Goal: Navigation & Orientation: Find specific page/section

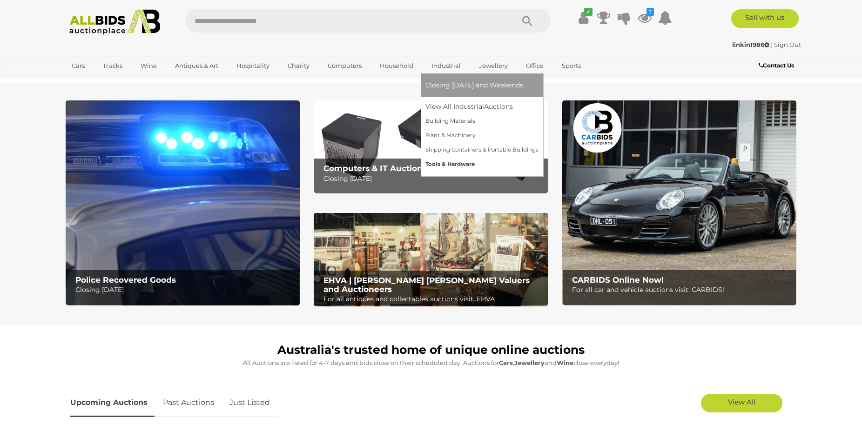
click at [438, 160] on link "Tools & Hardware" at bounding box center [481, 164] width 113 height 14
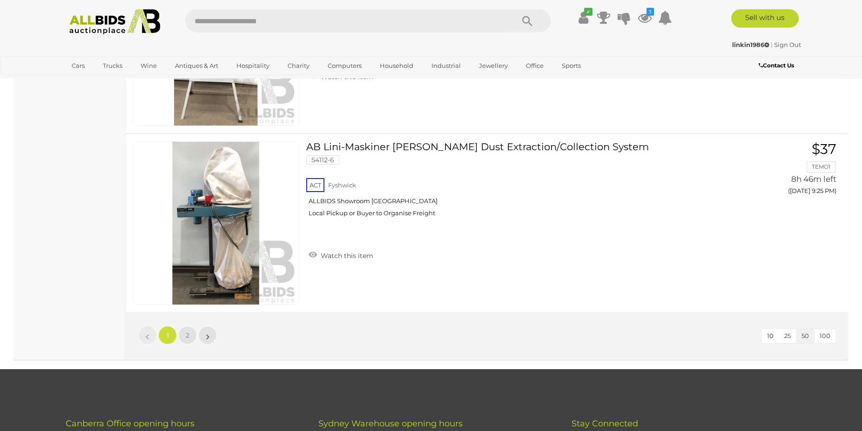
scroll to position [8969, 0]
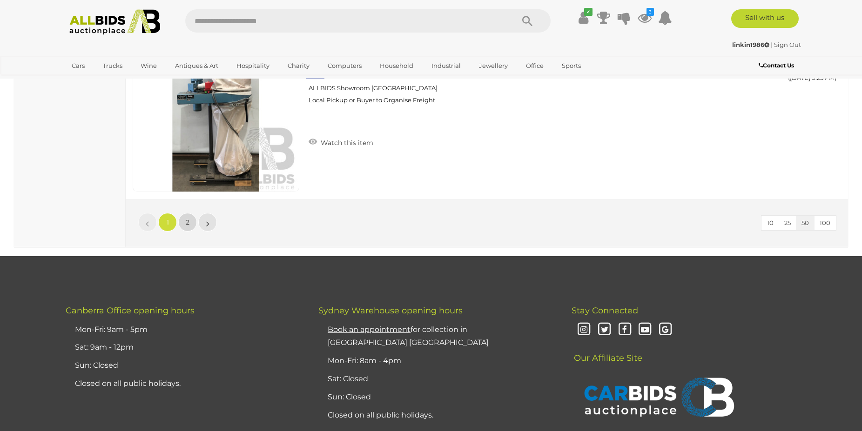
click at [185, 227] on link "2" at bounding box center [187, 222] width 19 height 19
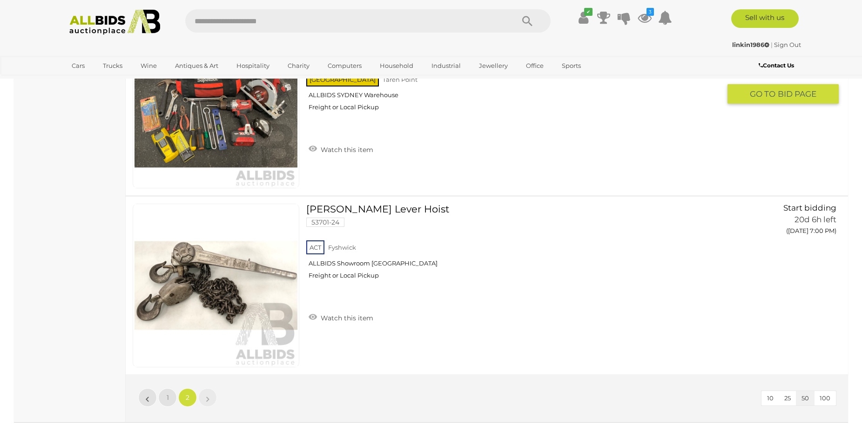
scroll to position [5956, 0]
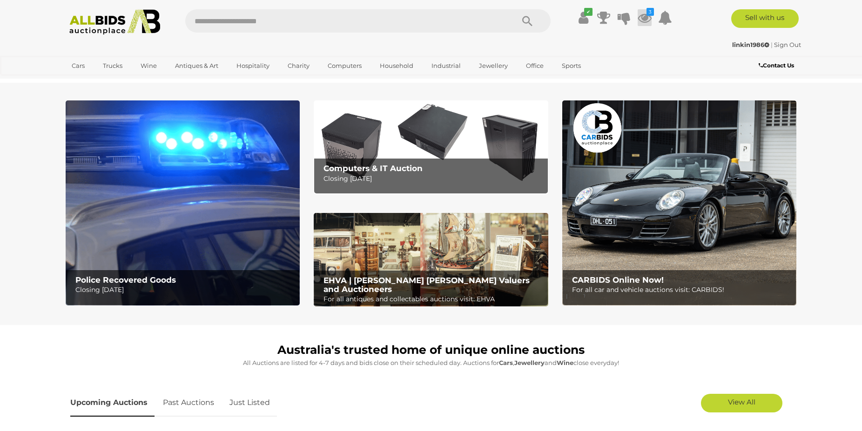
click at [641, 13] on icon at bounding box center [644, 17] width 14 height 17
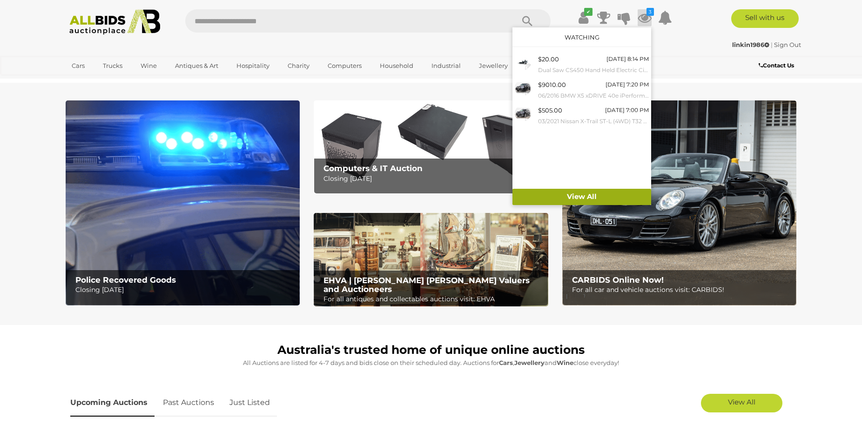
click at [588, 198] on link "View All" at bounding box center [581, 197] width 139 height 16
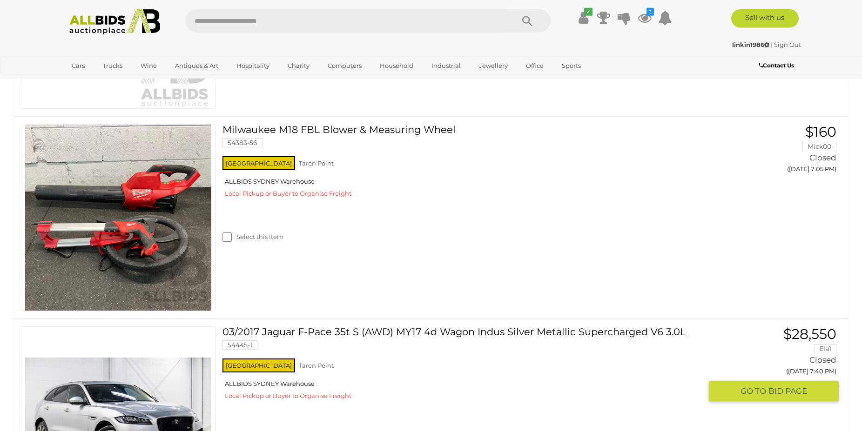
scroll to position [759, 0]
